Goal: Task Accomplishment & Management: Manage account settings

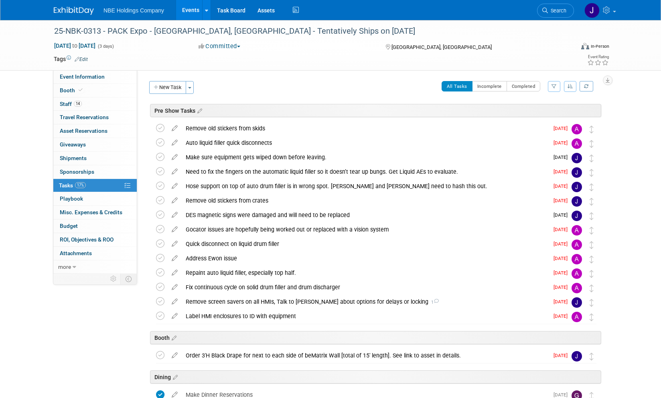
click at [194, 15] on link "Events" at bounding box center [190, 10] width 29 height 20
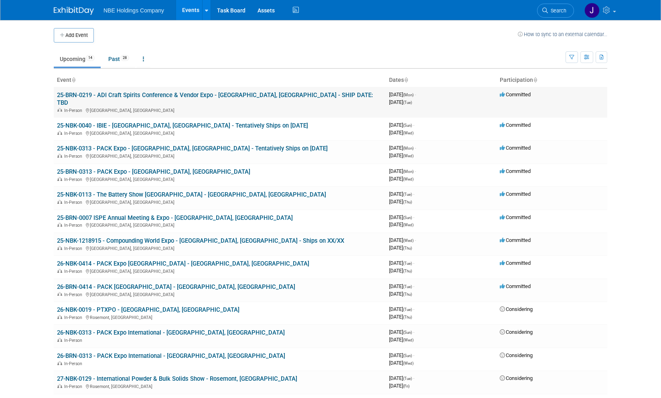
click at [116, 94] on link "25-BRN-0219 - ADI Craft Spirits Conference & Vendor Expo - [GEOGRAPHIC_DATA], […" at bounding box center [215, 98] width 316 height 15
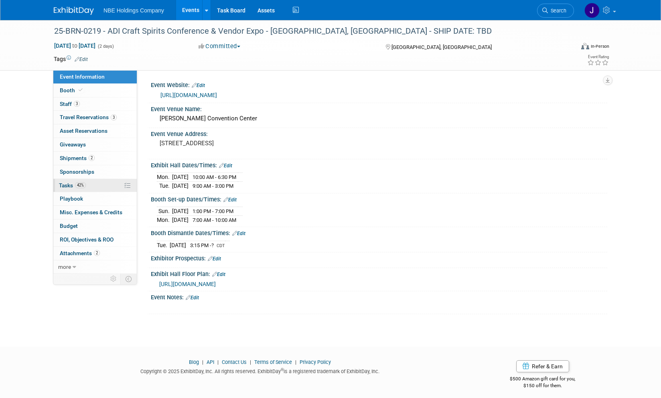
click at [70, 181] on link "42% Tasks 42%" at bounding box center [94, 185] width 83 height 13
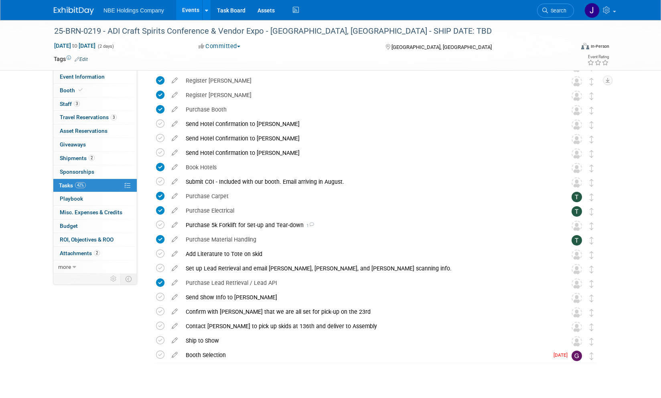
scroll to position [198, 0]
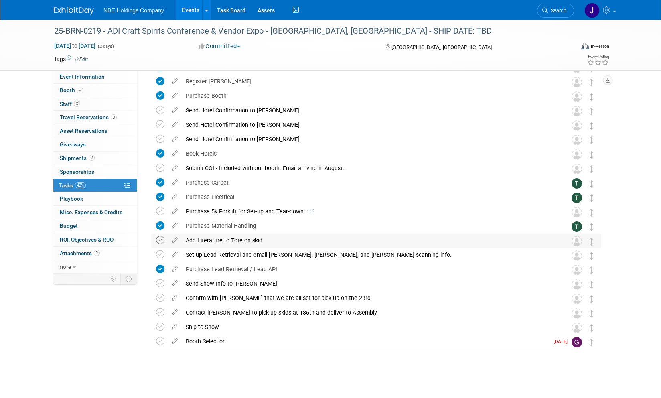
click at [160, 240] on icon at bounding box center [160, 240] width 8 height 8
click at [158, 258] on icon at bounding box center [160, 254] width 8 height 8
click at [161, 313] on icon at bounding box center [160, 312] width 8 height 8
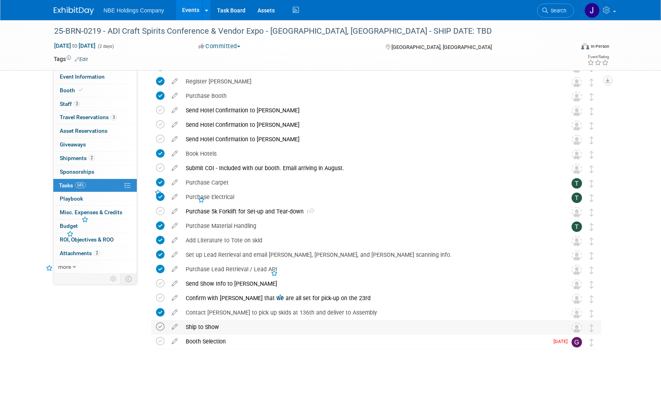
click at [160, 323] on icon at bounding box center [160, 326] width 8 height 8
click at [157, 342] on icon at bounding box center [160, 341] width 8 height 8
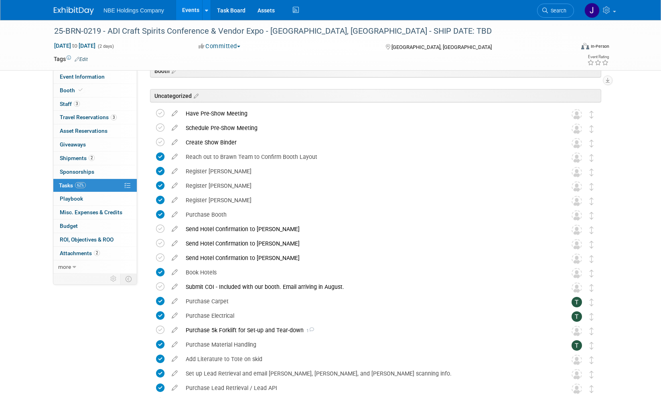
scroll to position [80, 0]
click at [160, 112] on icon at bounding box center [160, 112] width 8 height 8
click at [161, 128] on icon at bounding box center [160, 127] width 8 height 8
click at [160, 140] on icon at bounding box center [160, 141] width 8 height 8
click at [158, 228] on icon at bounding box center [160, 228] width 8 height 8
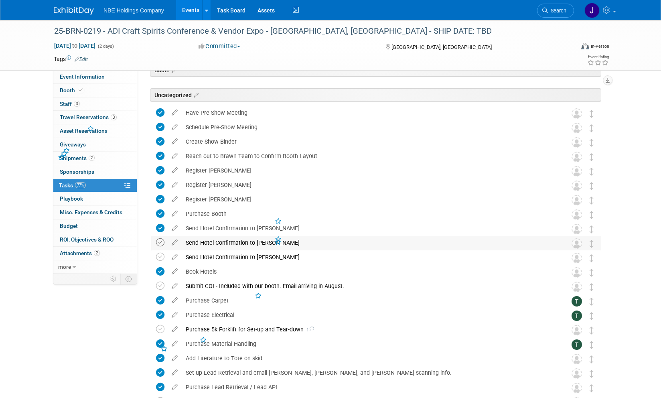
click at [159, 241] on icon at bounding box center [160, 242] width 8 height 8
click at [158, 259] on icon at bounding box center [160, 257] width 8 height 8
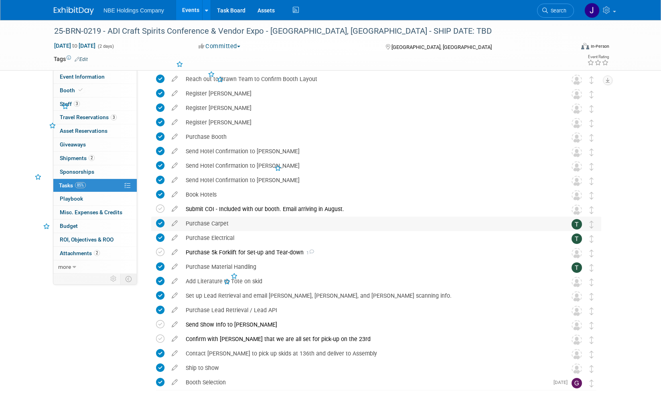
scroll to position [198, 0]
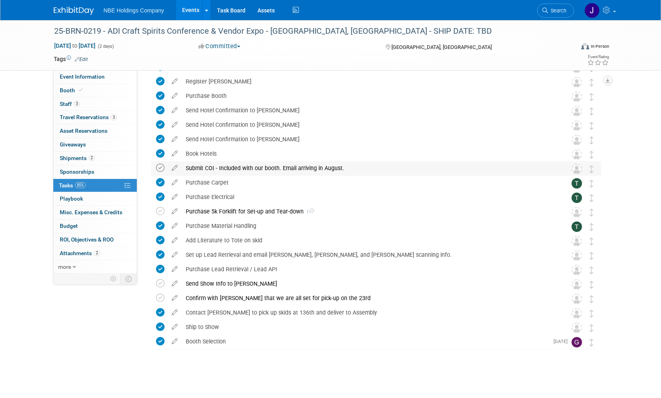
click at [161, 166] on icon at bounding box center [160, 168] width 8 height 8
click at [160, 211] on icon at bounding box center [160, 211] width 8 height 8
click at [160, 283] on icon at bounding box center [160, 283] width 8 height 8
click at [162, 297] on icon at bounding box center [160, 297] width 8 height 8
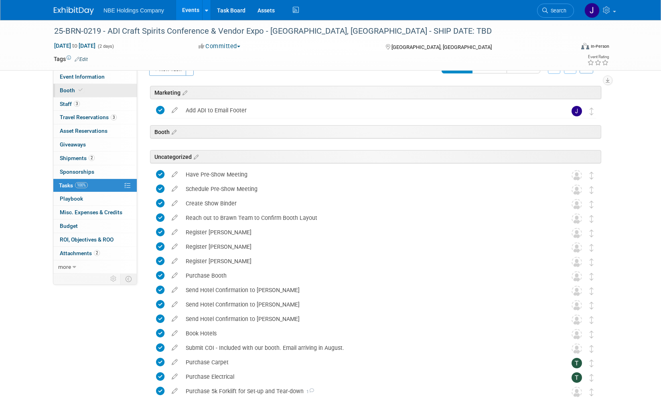
scroll to position [0, 0]
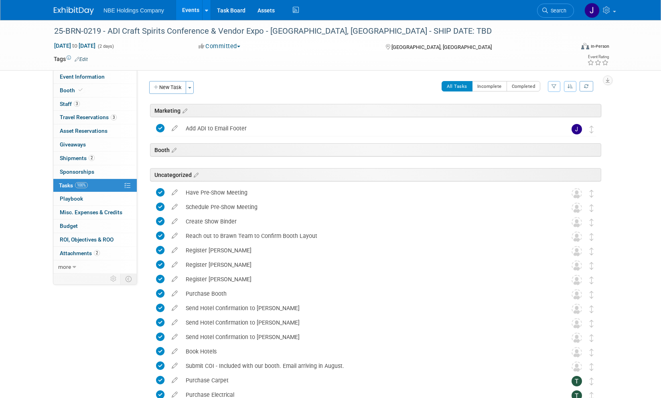
click at [193, 12] on link "Events" at bounding box center [190, 10] width 29 height 20
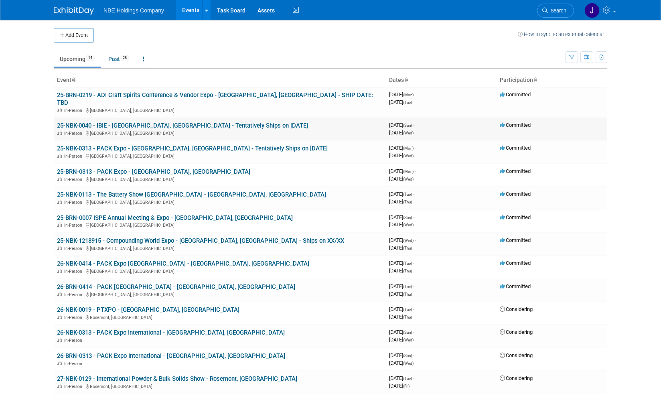
click at [116, 122] on link "25-NBK-0040 - IBIE - [GEOGRAPHIC_DATA], [GEOGRAPHIC_DATA] - Tentatively Ships o…" at bounding box center [182, 125] width 251 height 7
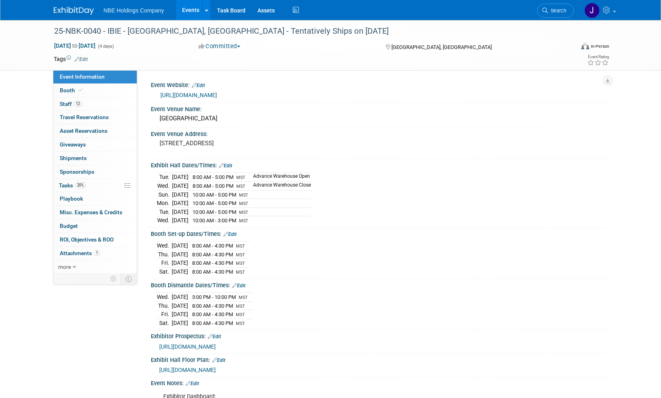
click at [190, 7] on link "Events" at bounding box center [190, 10] width 29 height 20
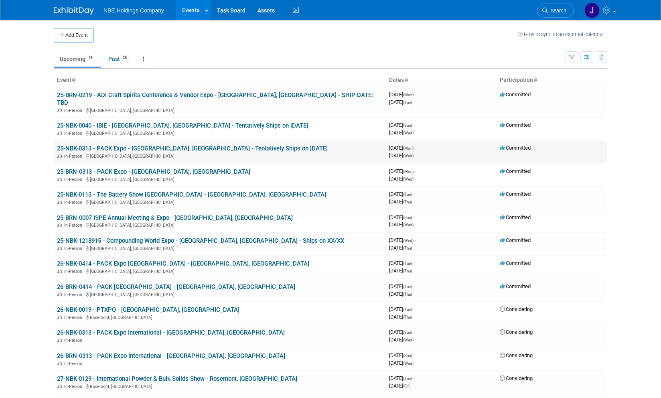
click at [152, 145] on link "25-NBK-0313 - PACK Expo - [GEOGRAPHIC_DATA], [GEOGRAPHIC_DATA] - Tentatively Sh…" at bounding box center [192, 148] width 271 height 7
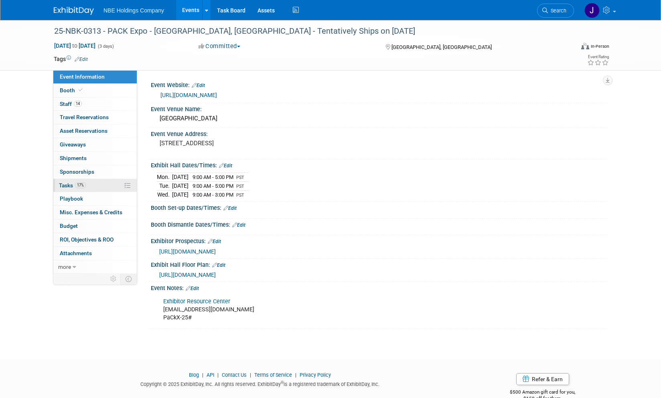
click at [69, 184] on span "Tasks 17%" at bounding box center [72, 185] width 27 height 6
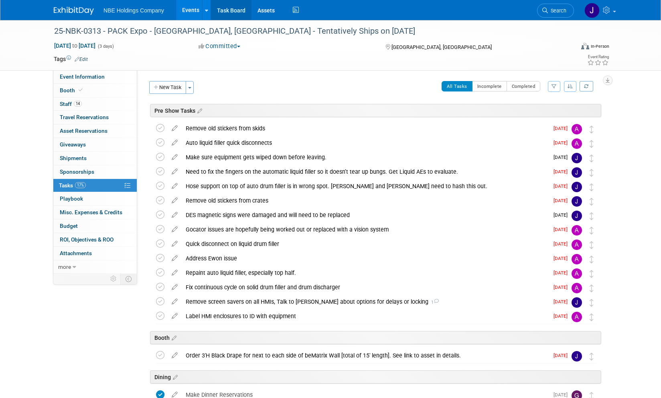
click at [240, 11] on link "Task Board" at bounding box center [231, 10] width 40 height 20
